Goal: Information Seeking & Learning: Learn about a topic

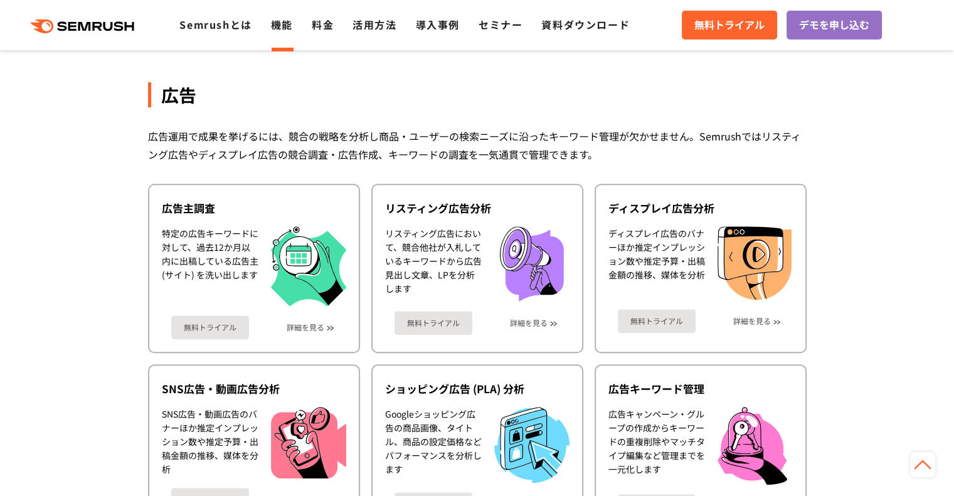
scroll to position [1173, 0]
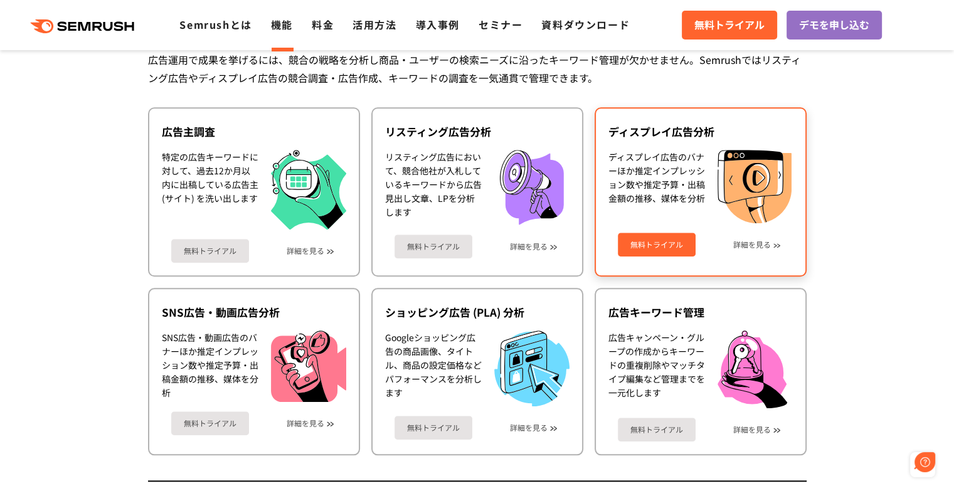
scroll to position [0, 0]
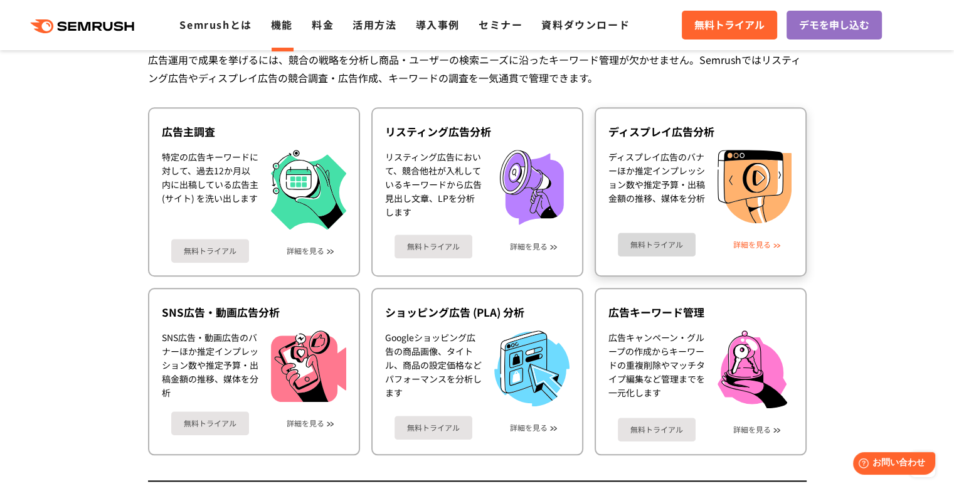
click at [761, 243] on link "詳細を見る" at bounding box center [752, 244] width 38 height 9
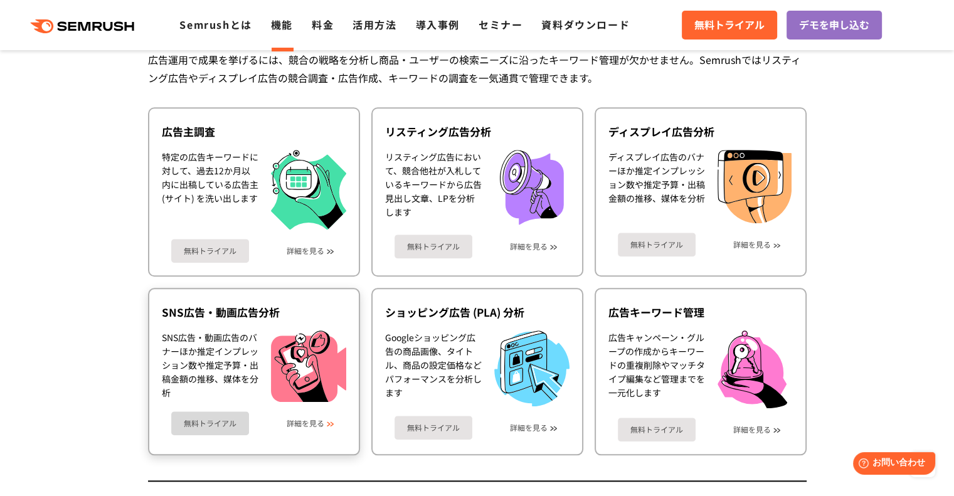
drag, startPoint x: 316, startPoint y: 417, endPoint x: 329, endPoint y: 412, distance: 13.8
click at [316, 419] on link "詳細を見る" at bounding box center [306, 423] width 38 height 9
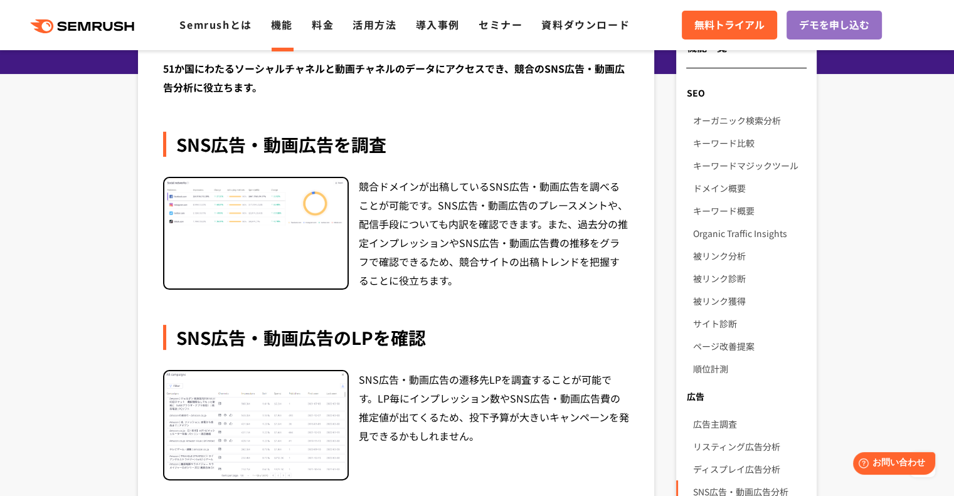
scroll to position [38, 0]
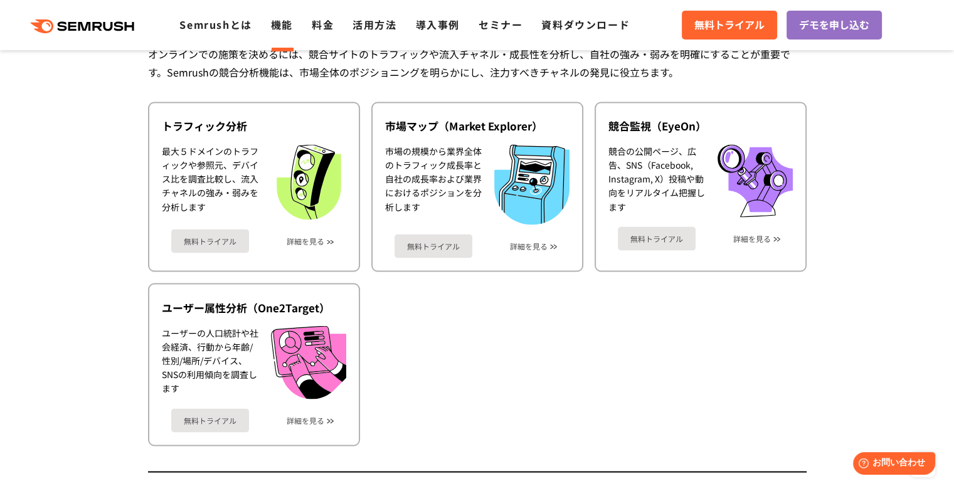
scroll to position [2182, 0]
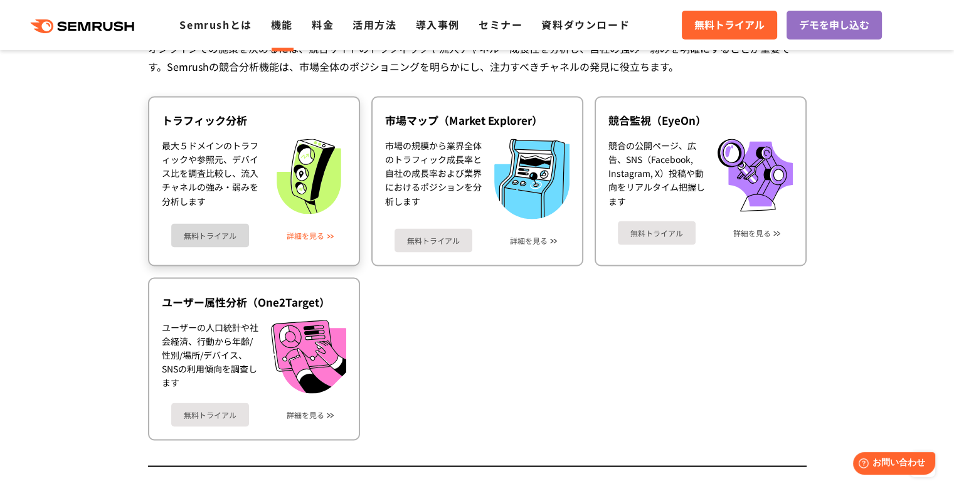
click at [310, 231] on link "詳細を見る" at bounding box center [306, 235] width 38 height 9
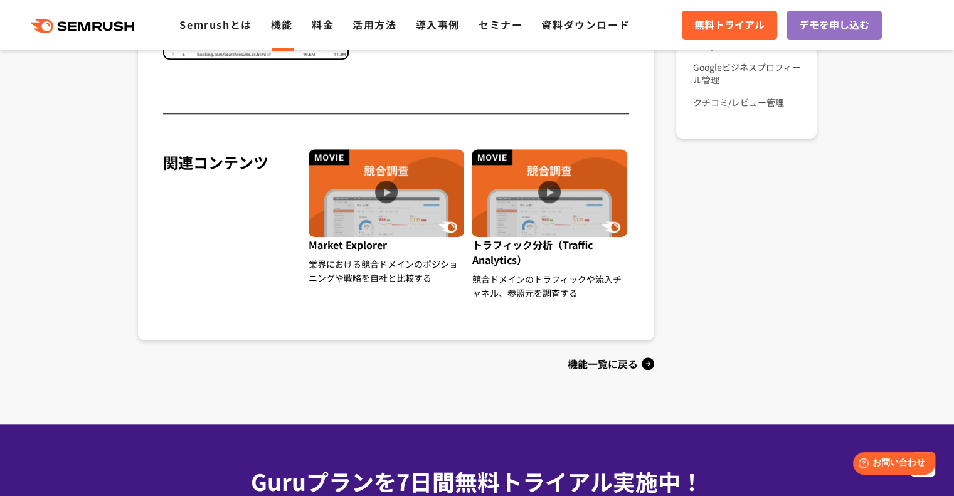
scroll to position [267, 0]
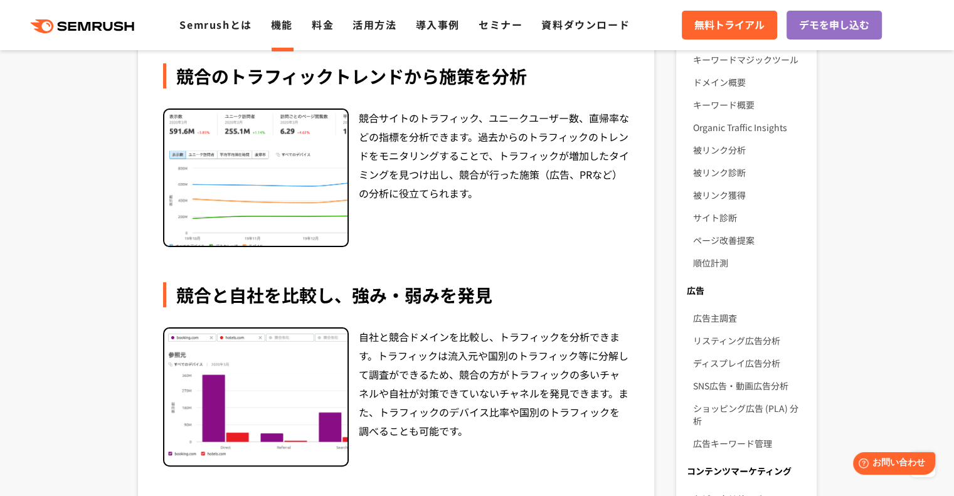
drag, startPoint x: 959, startPoint y: 70, endPoint x: 963, endPoint y: -8, distance: 77.9
